Goal: Transaction & Acquisition: Purchase product/service

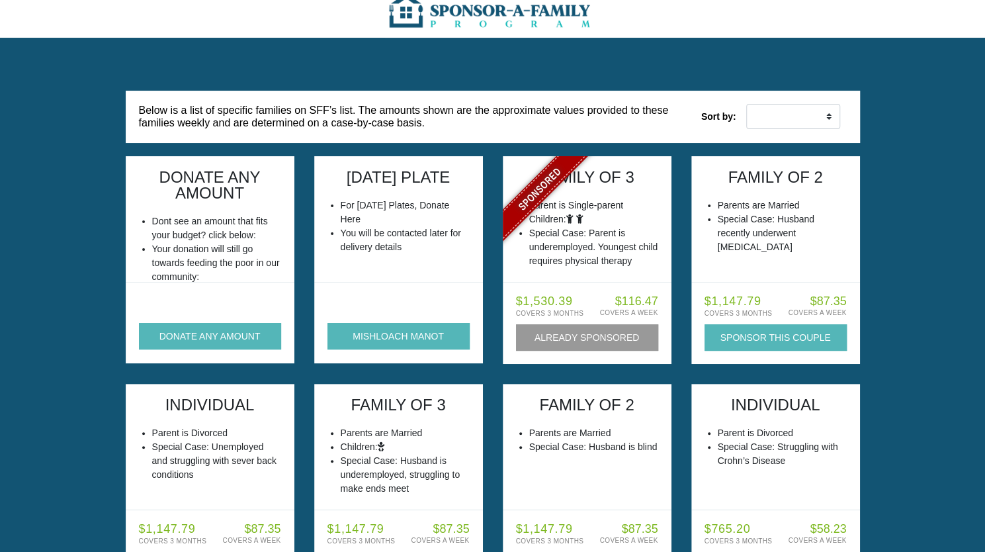
scroll to position [50, 0]
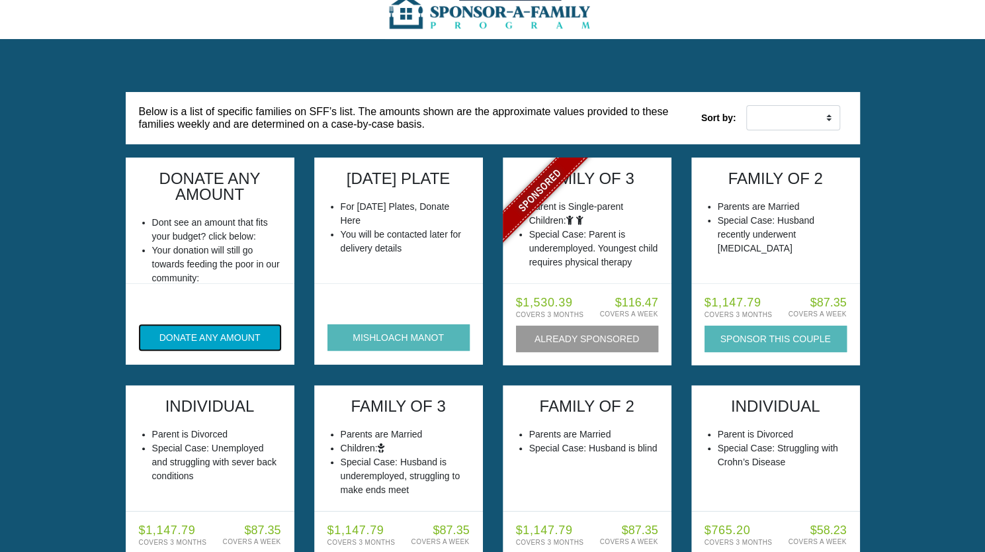
click at [212, 338] on button "DONATE ANY AMOUNT" at bounding box center [210, 337] width 142 height 26
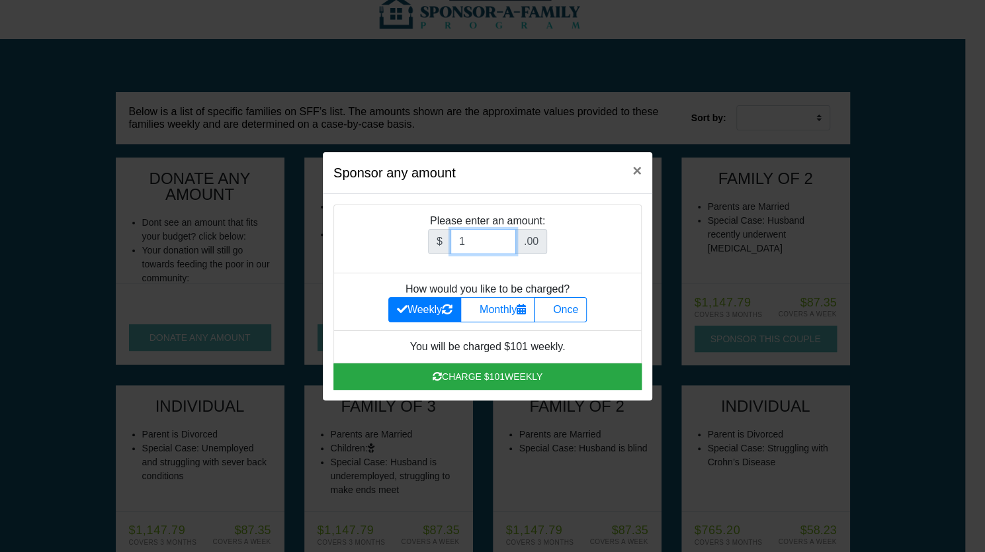
click at [511, 243] on input "1" at bounding box center [483, 241] width 65 height 25
click at [483, 247] on input "1" at bounding box center [483, 241] width 65 height 25
type input "5"
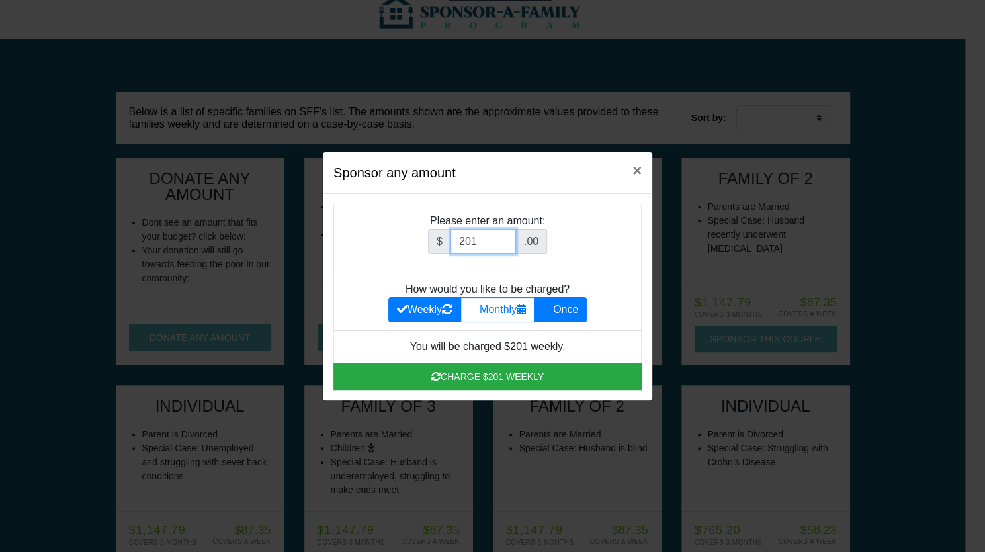
type input "201"
click at [574, 314] on label "Once" at bounding box center [560, 309] width 53 height 25
click at [551, 310] on input "Once" at bounding box center [546, 306] width 9 height 9
radio input "true"
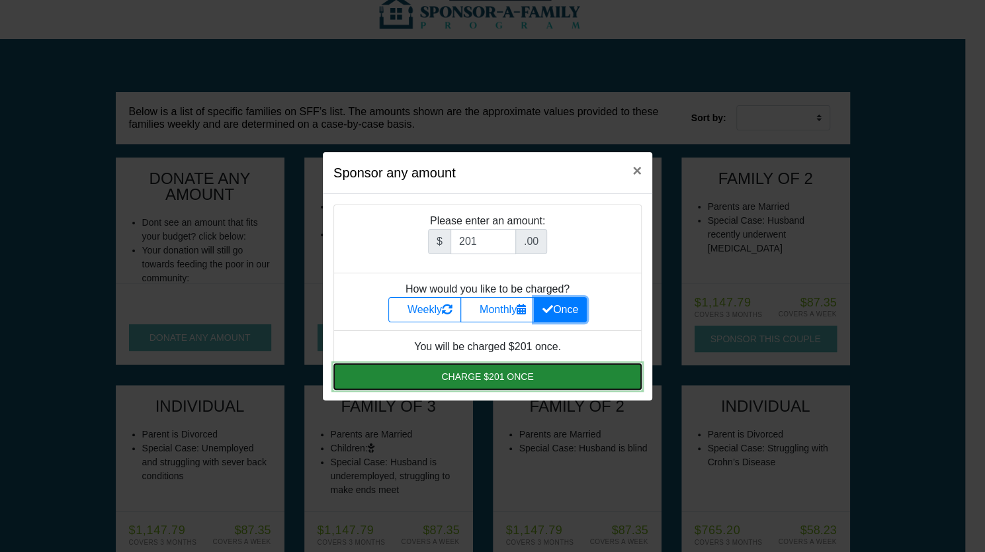
click at [527, 374] on button "Charge $201 once" at bounding box center [487, 376] width 308 height 26
